Goal: Find specific page/section

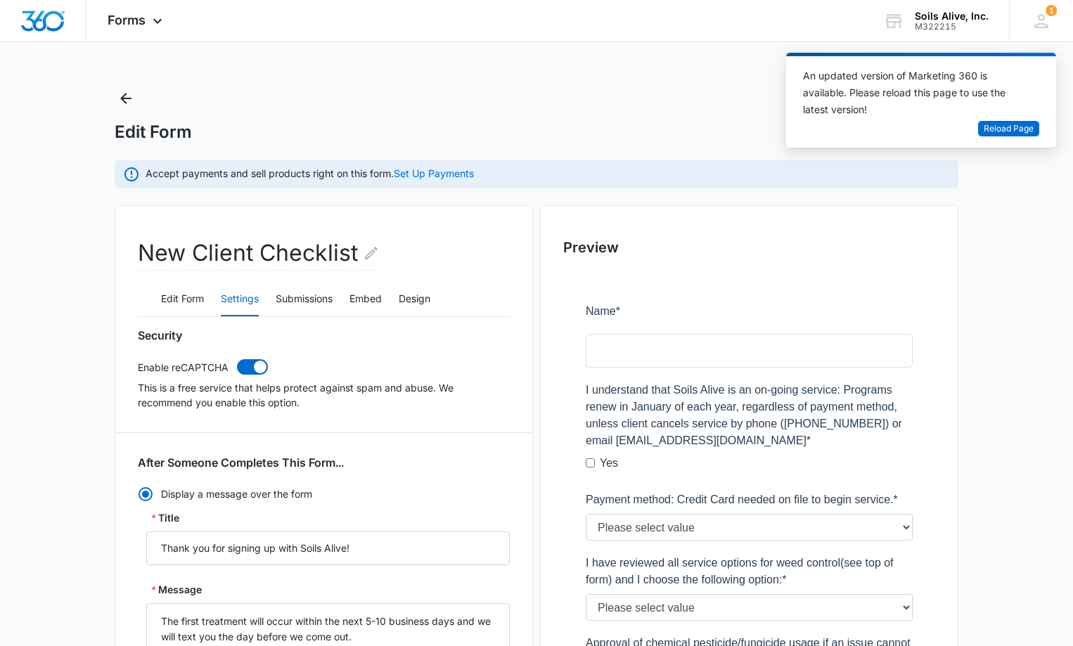
scroll to position [93, 0]
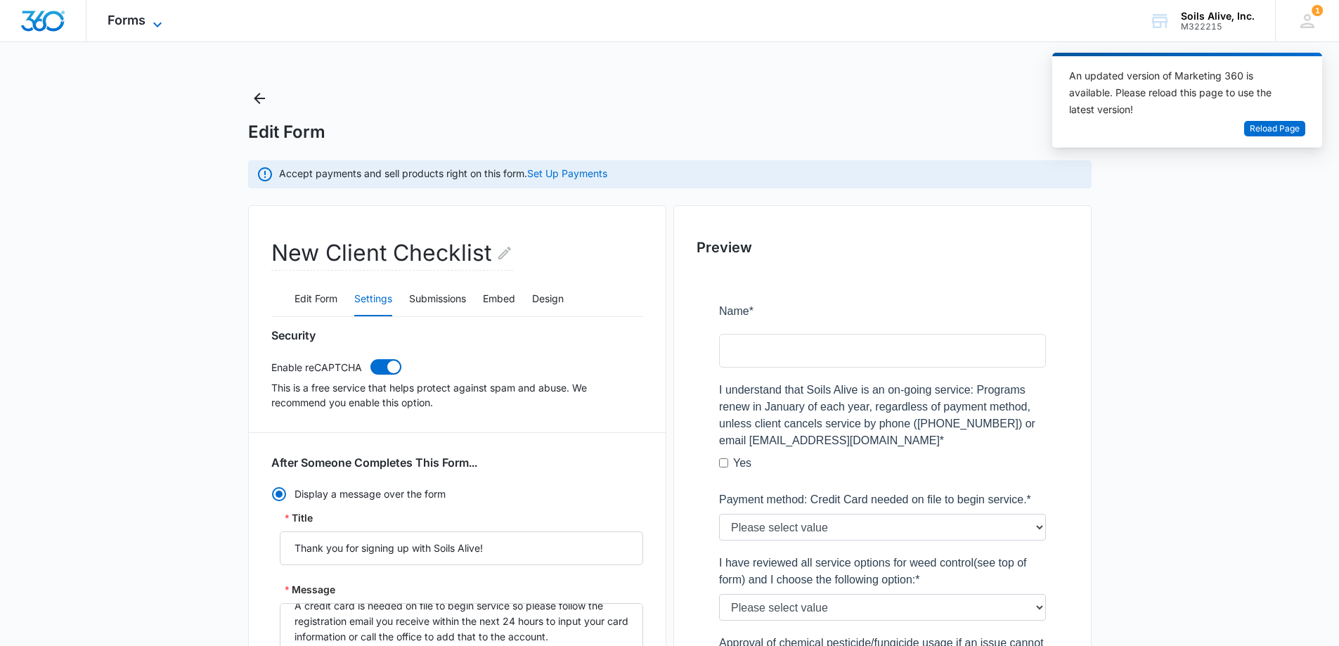
click at [123, 18] on span "Forms" at bounding box center [127, 20] width 38 height 15
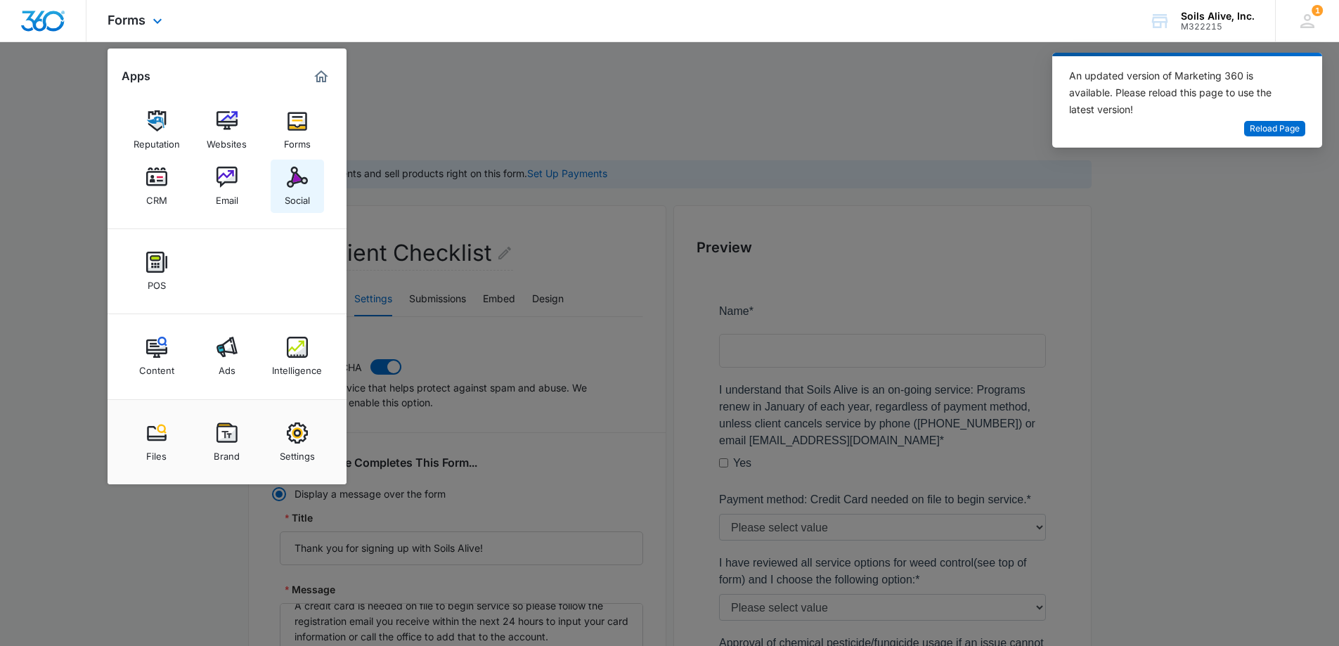
click at [299, 177] on img at bounding box center [297, 177] width 21 height 21
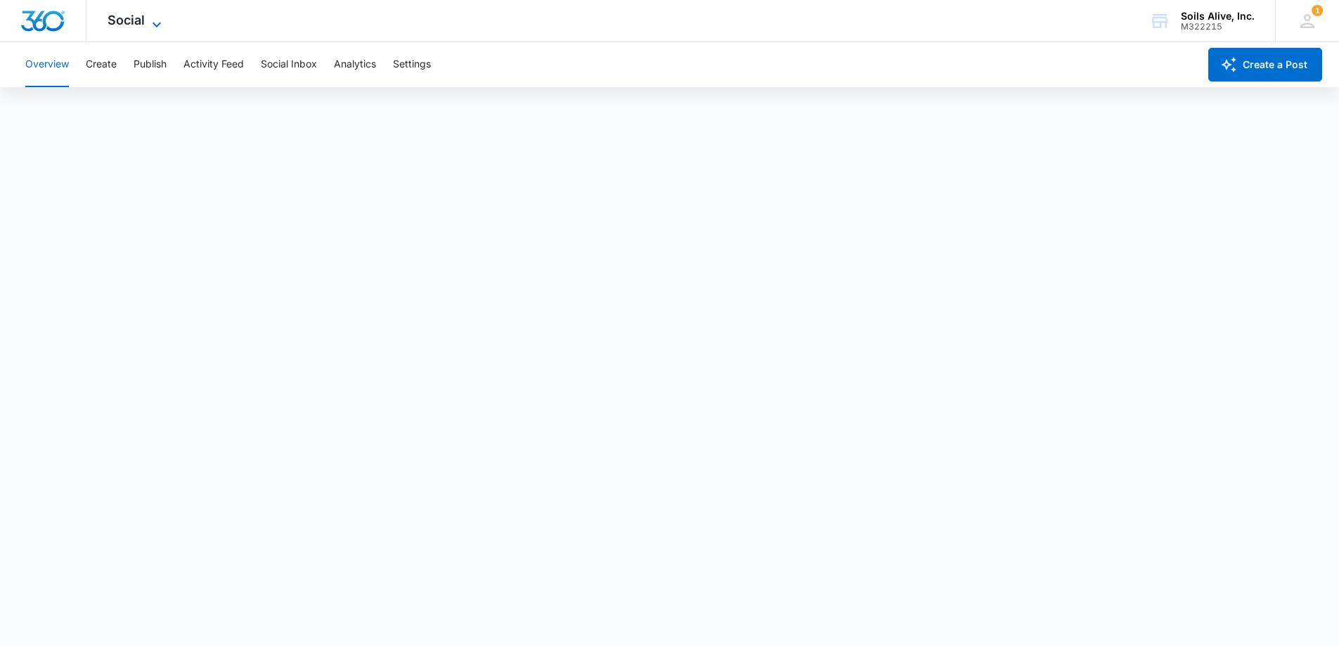
click at [137, 21] on span "Social" at bounding box center [126, 20] width 37 height 15
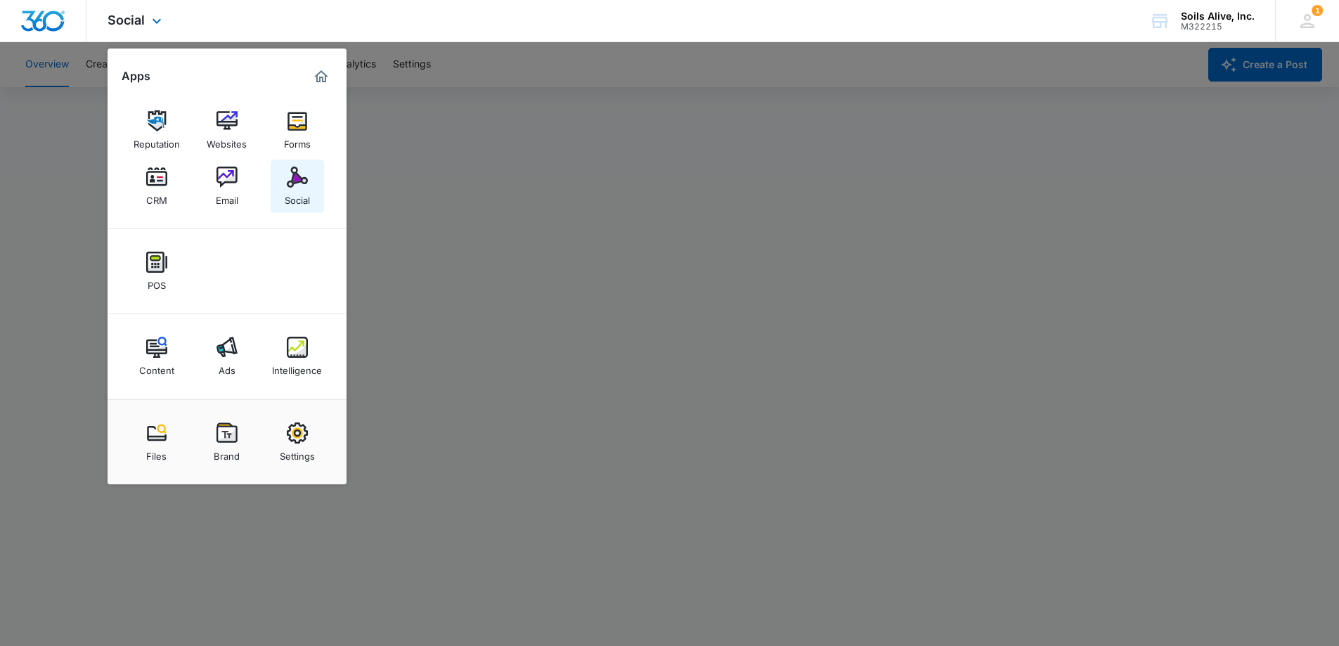
click at [290, 194] on div "Social" at bounding box center [297, 197] width 25 height 18
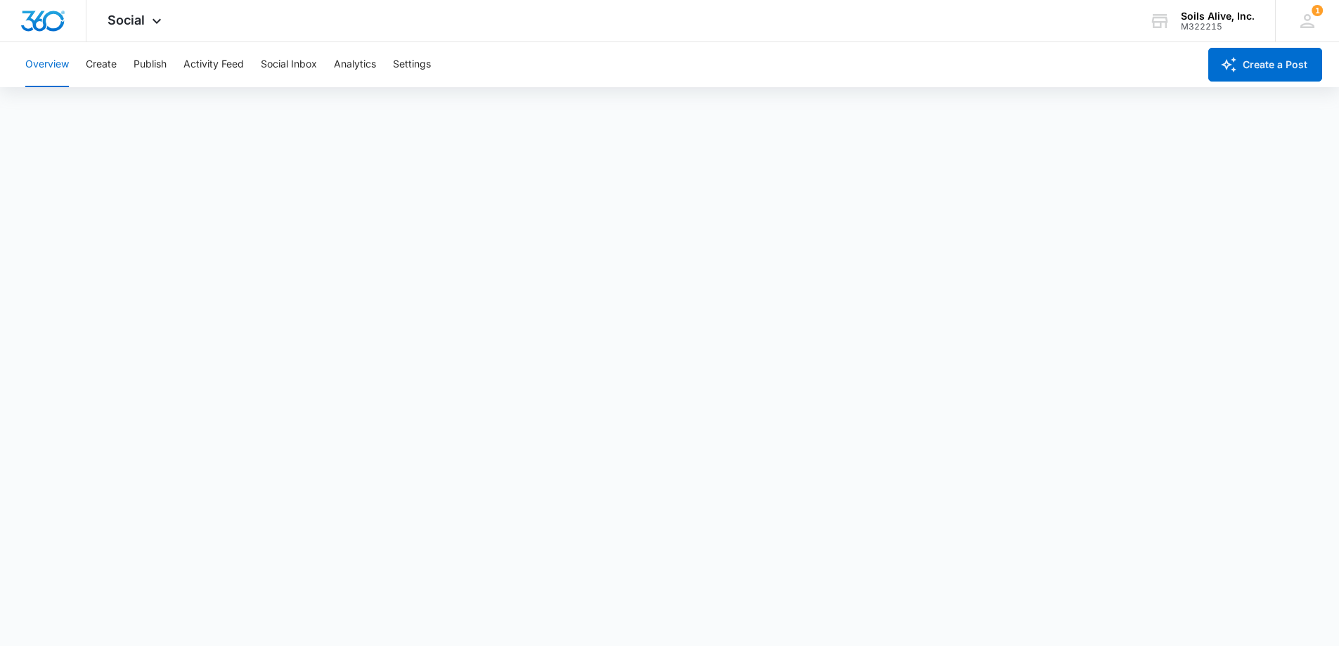
scroll to position [4, 0]
